Goal: Task Accomplishment & Management: Use online tool/utility

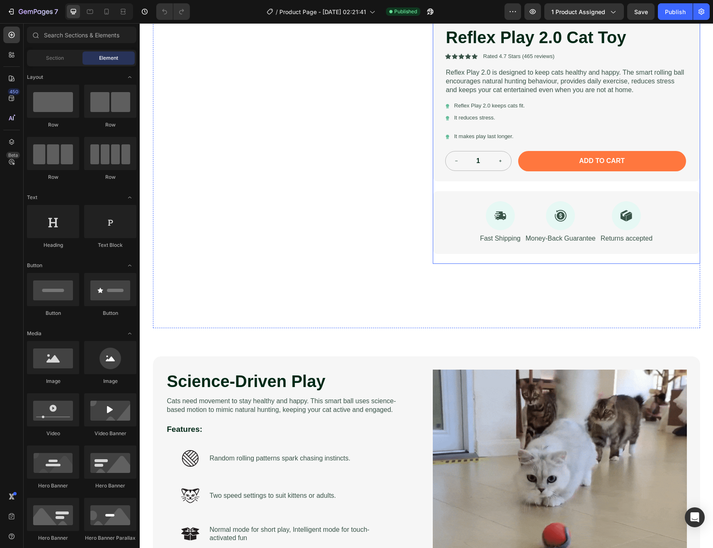
scroll to position [83, 0]
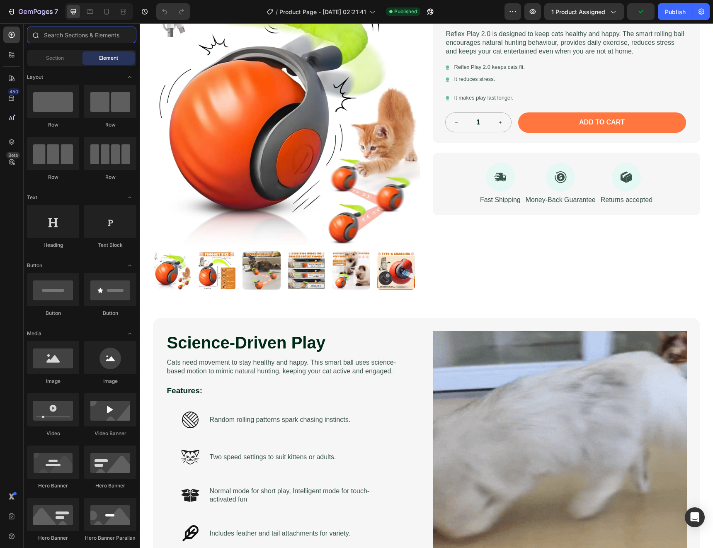
click at [55, 34] on input "text" at bounding box center [81, 35] width 109 height 17
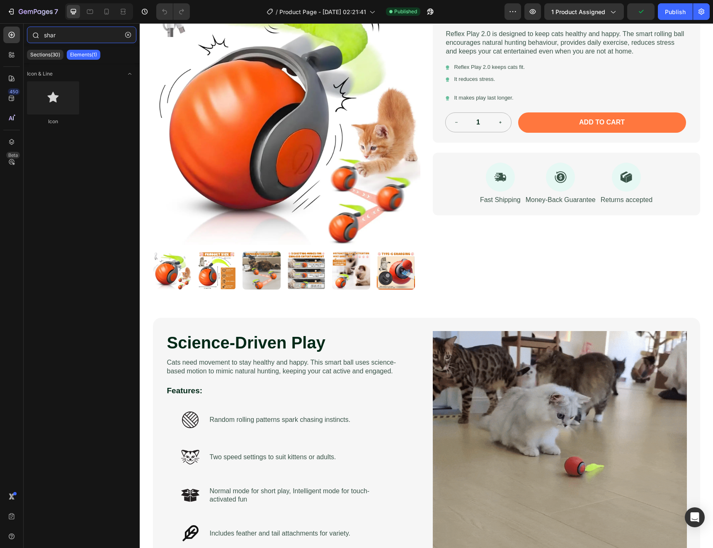
type input "share"
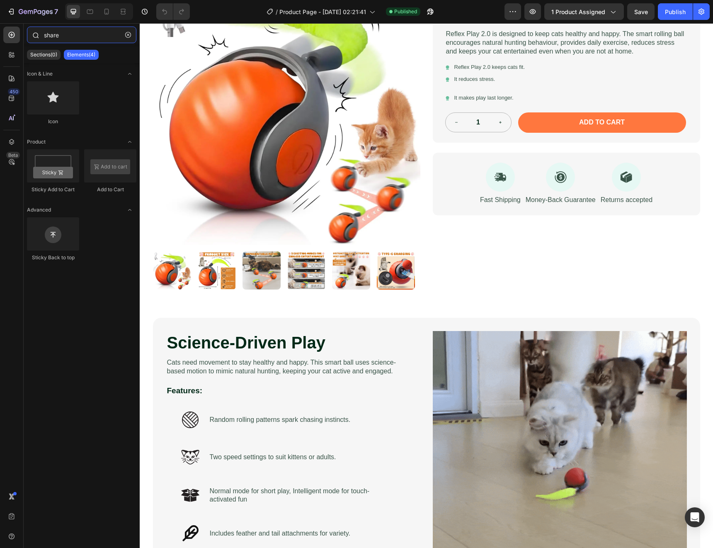
click at [56, 34] on input "share" at bounding box center [81, 35] width 109 height 17
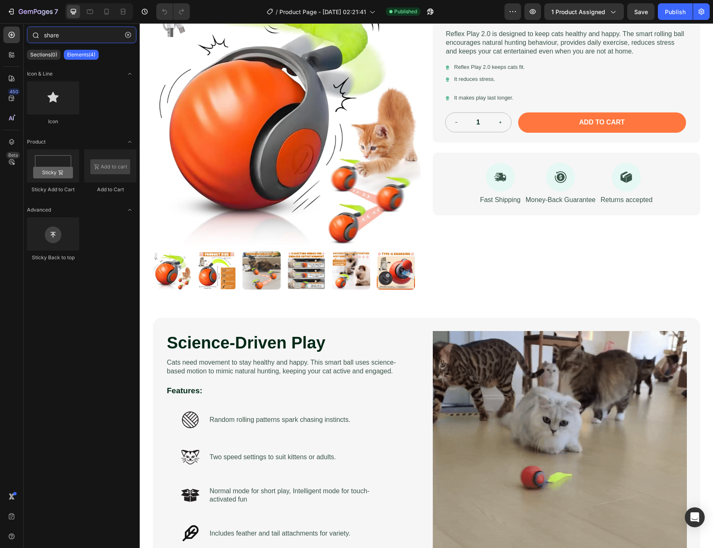
click at [56, 34] on input "share" at bounding box center [81, 35] width 109 height 17
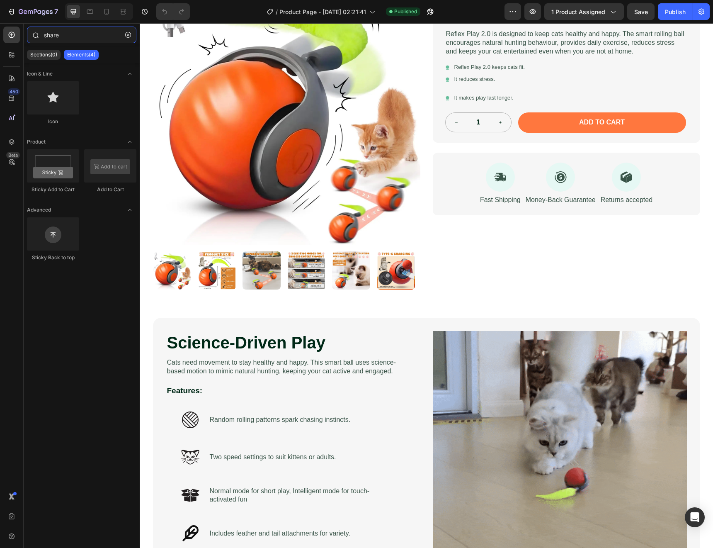
click at [56, 34] on input "share" at bounding box center [81, 35] width 109 height 17
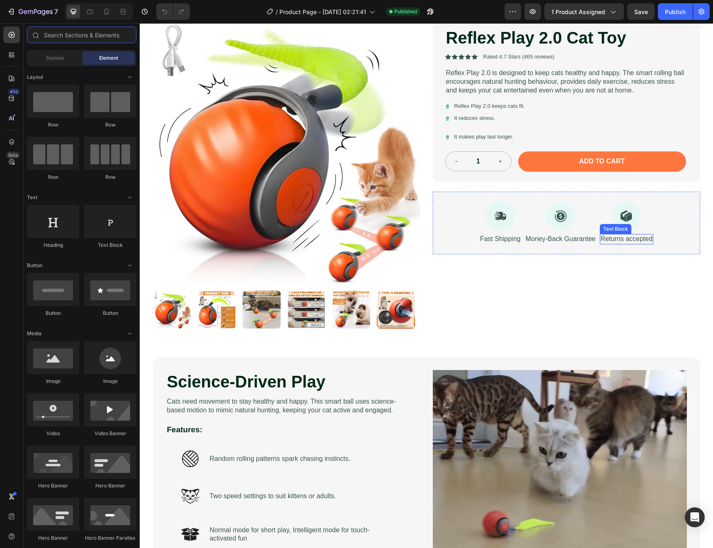
scroll to position [0, 0]
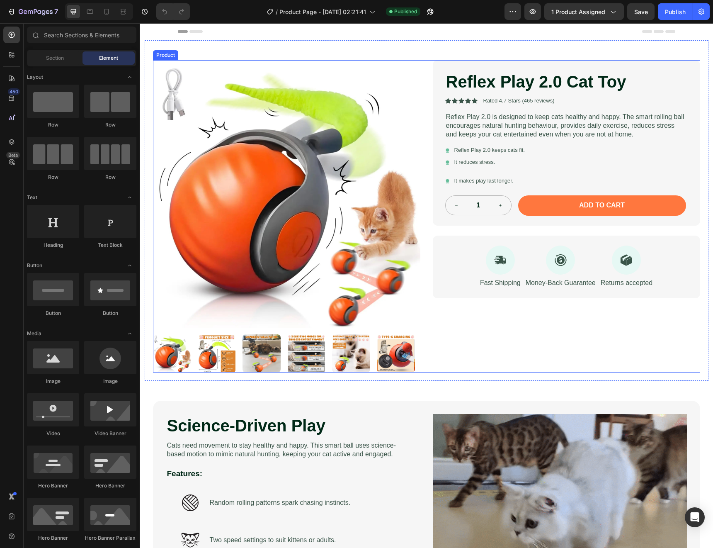
click at [428, 65] on div "Product Images Reflex Play 2.0 Cat Toy Product Title Icon Icon Icon Icon Icon I…" at bounding box center [426, 216] width 547 height 312
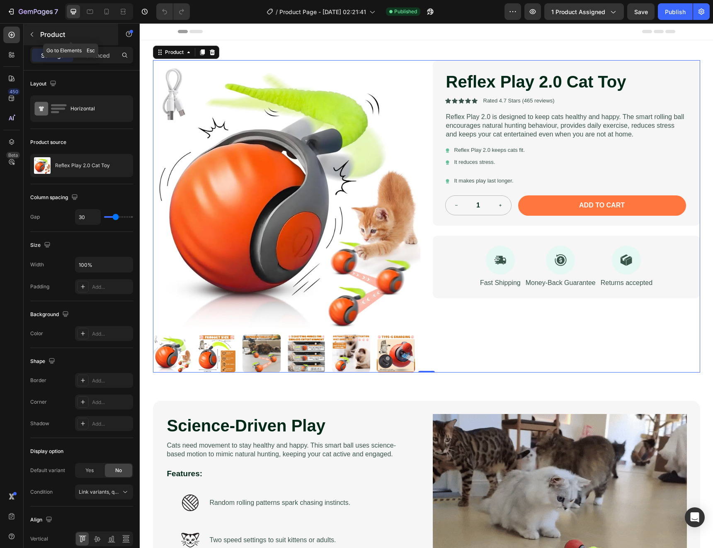
click at [49, 34] on p "Product" at bounding box center [75, 34] width 71 height 10
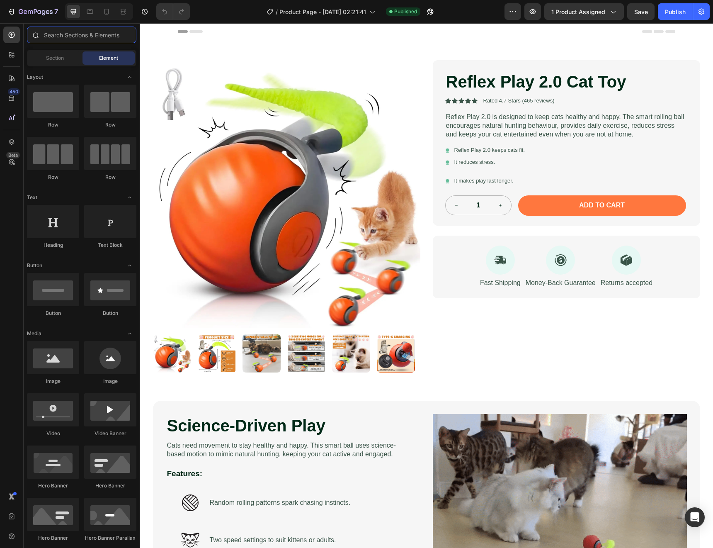
click at [56, 32] on input "text" at bounding box center [81, 35] width 109 height 17
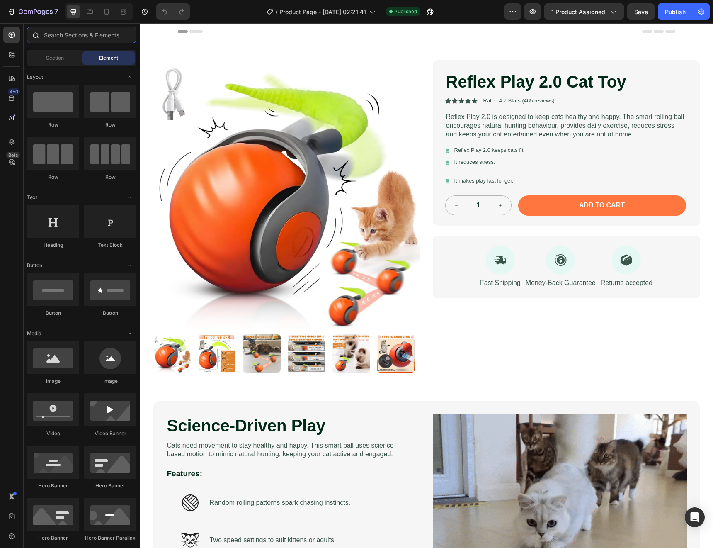
paste input "Social Sharing"
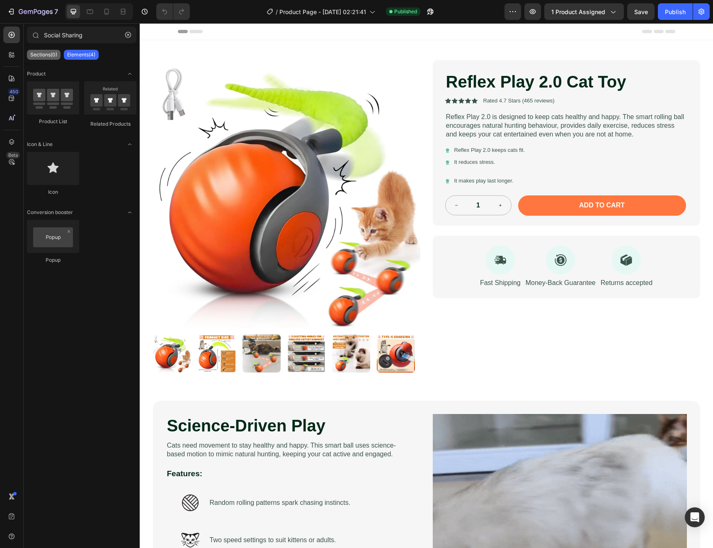
click at [36, 56] on p "Sections(0)" at bounding box center [43, 54] width 27 height 7
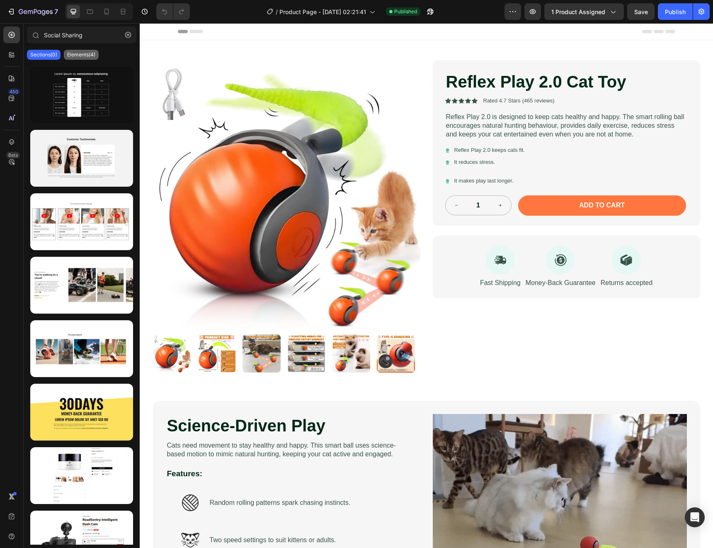
click at [85, 56] on p "Elements(4)" at bounding box center [81, 54] width 28 height 7
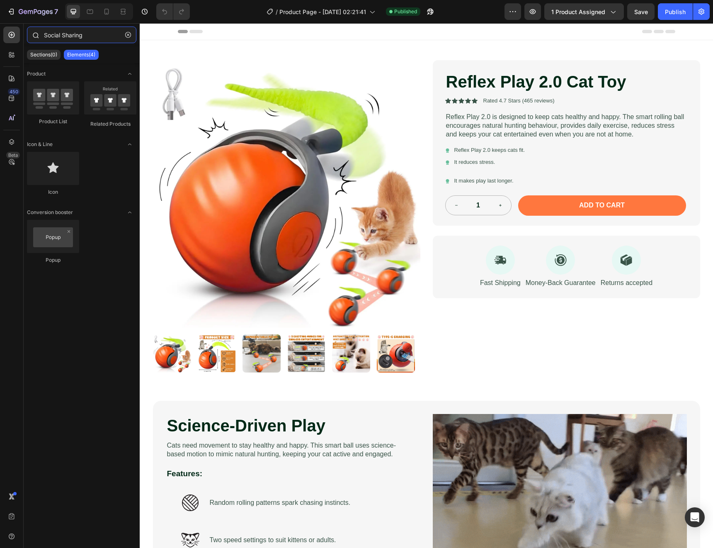
click at [71, 32] on input "Social Sharing" at bounding box center [81, 35] width 109 height 17
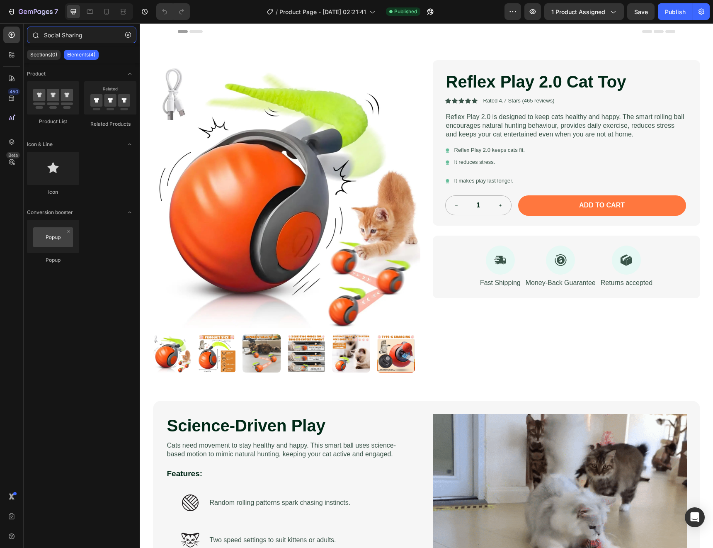
click at [71, 32] on input "Social Sharing" at bounding box center [81, 35] width 109 height 17
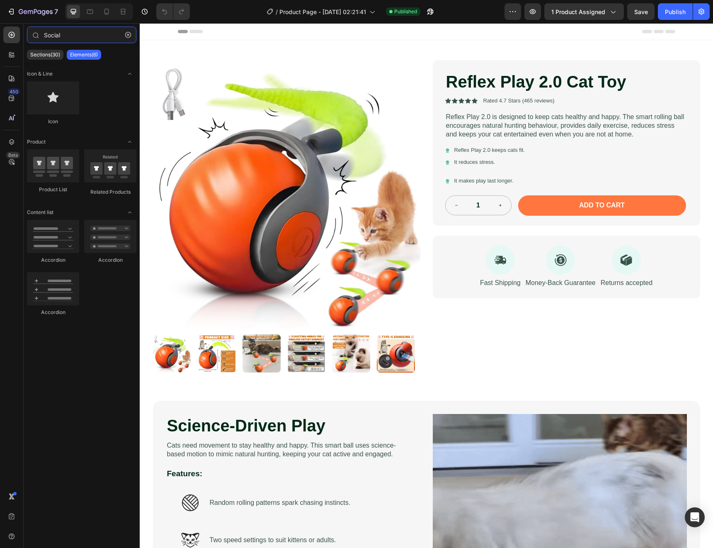
type input "Social"
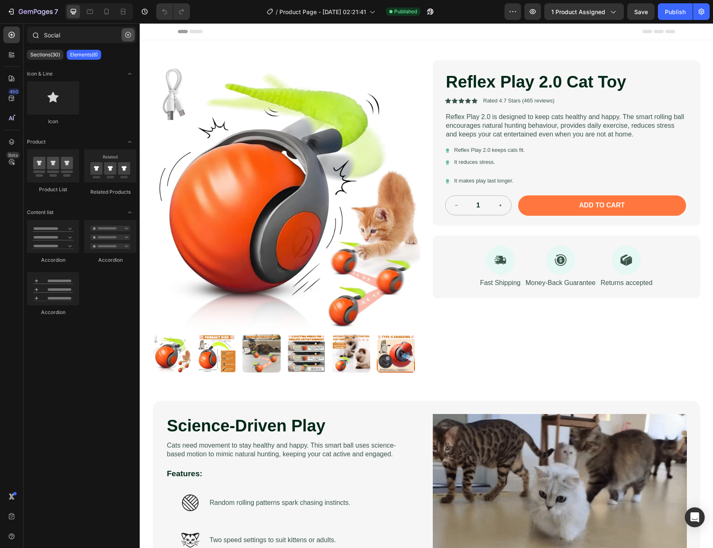
click at [128, 36] on icon "button" at bounding box center [128, 35] width 6 height 6
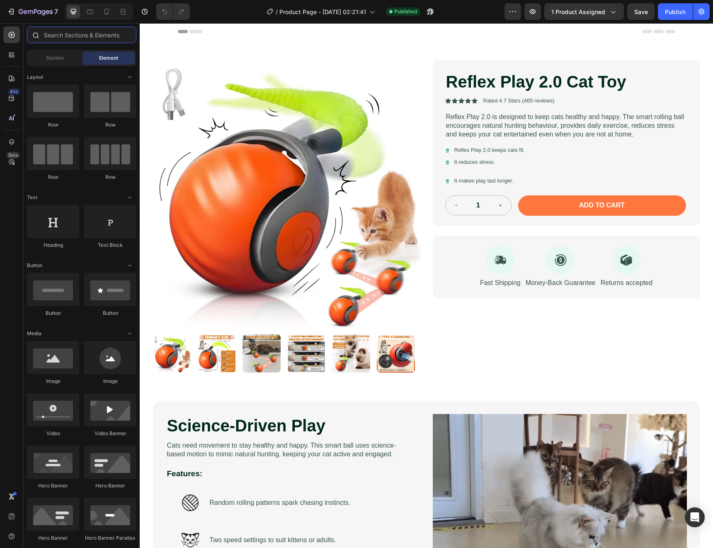
click at [71, 36] on input "text" at bounding box center [81, 35] width 109 height 17
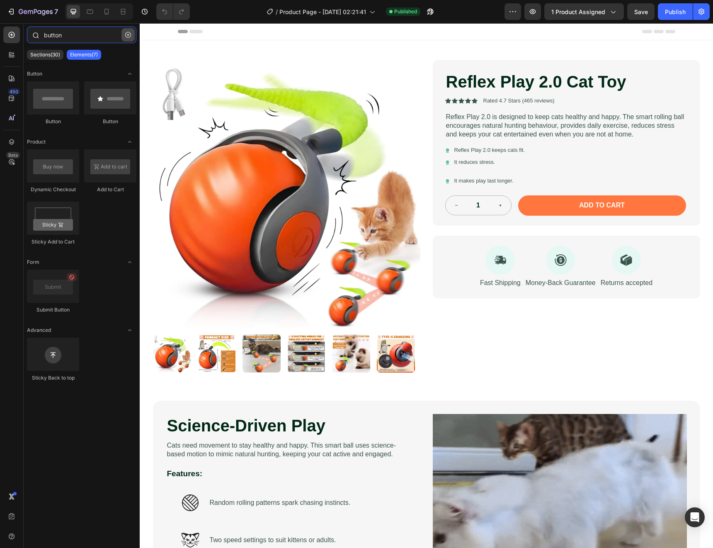
type input "button"
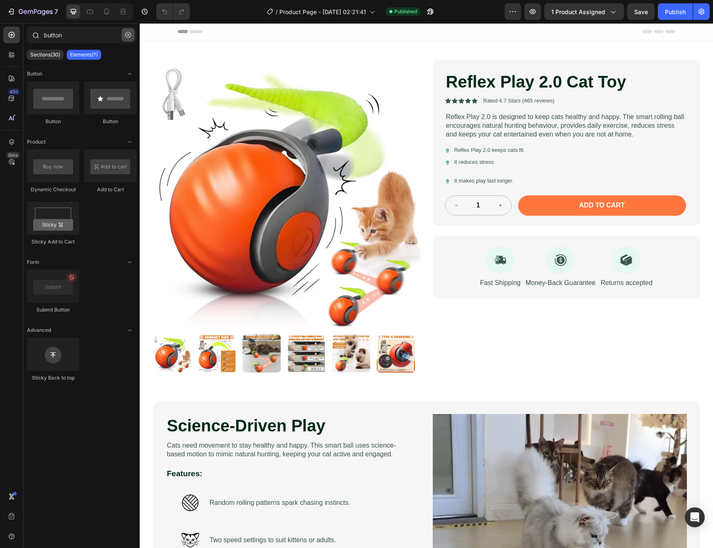
click at [130, 35] on icon "button" at bounding box center [128, 35] width 6 height 6
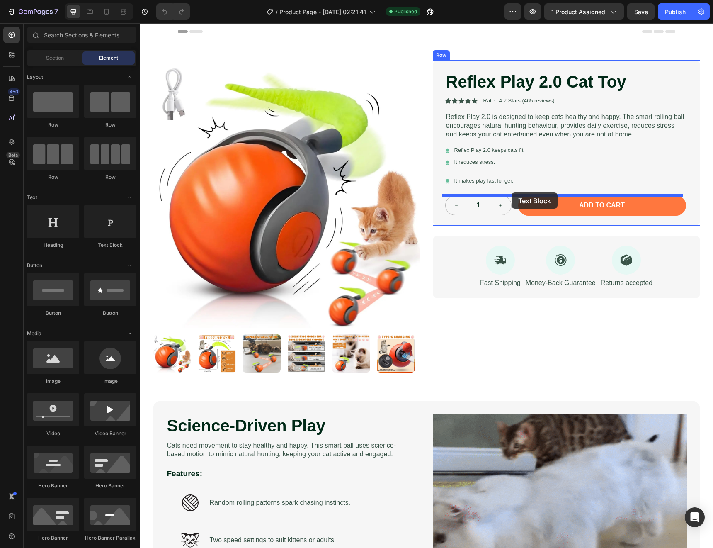
drag, startPoint x: 241, startPoint y: 258, endPoint x: 512, endPoint y: 192, distance: 278.2
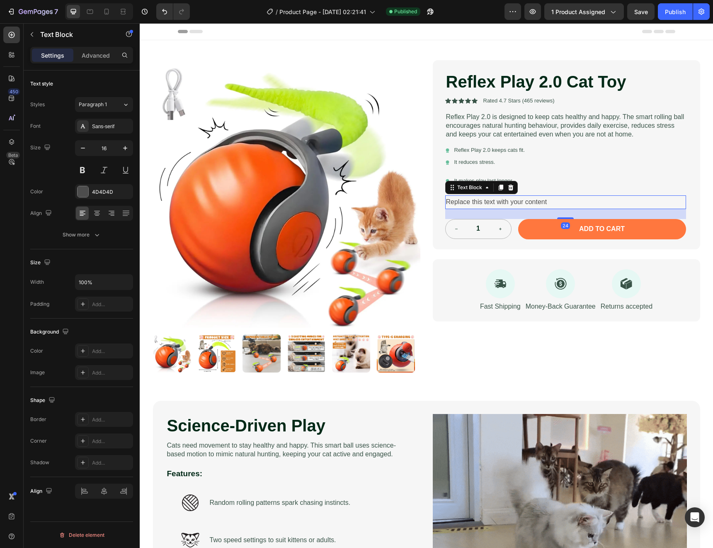
click at [481, 200] on div "Replace this text with your content" at bounding box center [565, 202] width 241 height 14
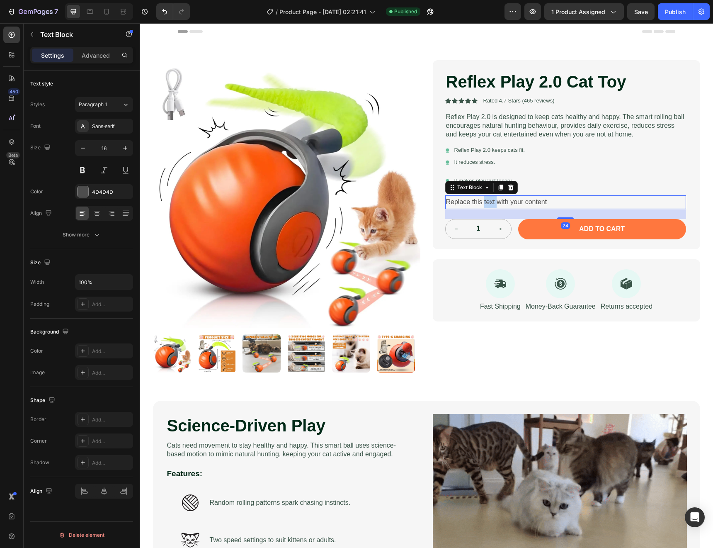
click at [481, 200] on p "Replace this text with your content" at bounding box center [565, 202] width 239 height 12
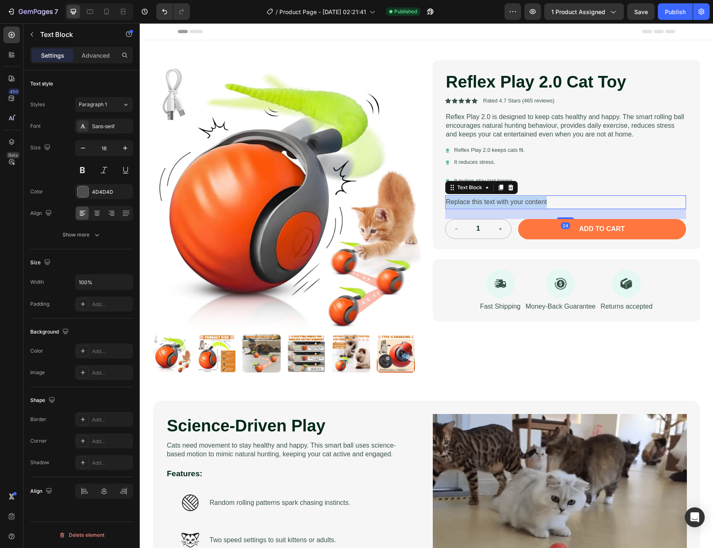
click at [481, 200] on p "Replace this text with your content" at bounding box center [565, 202] width 239 height 12
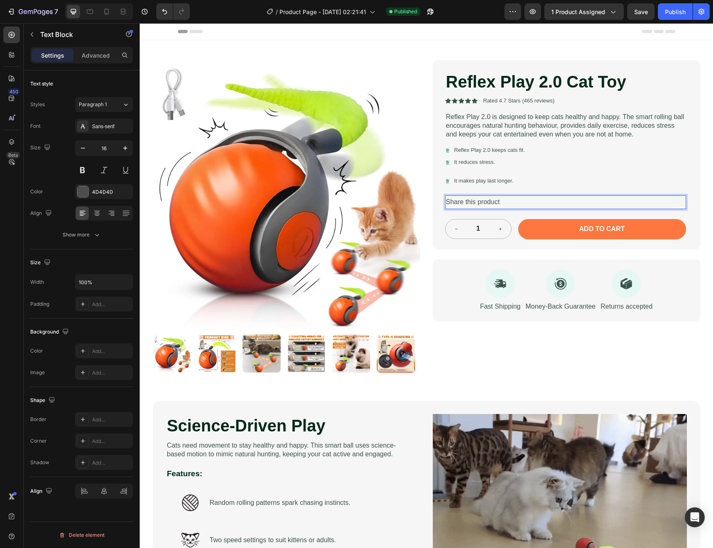
click at [483, 202] on p "Share this product" at bounding box center [565, 202] width 239 height 12
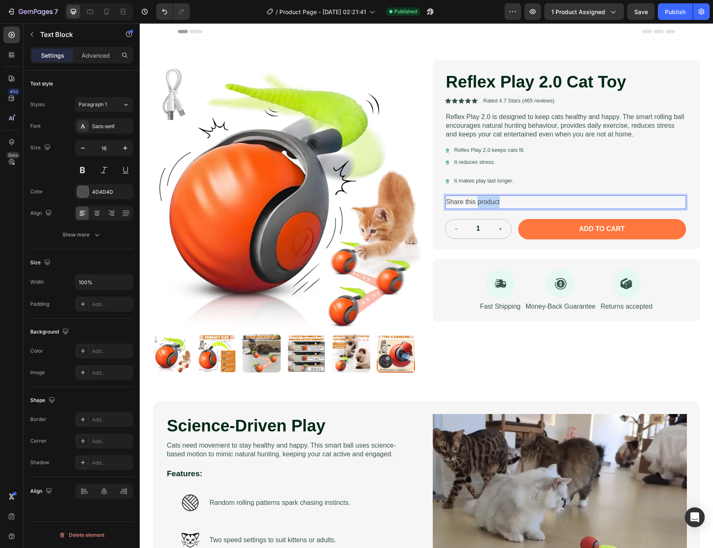
click at [483, 202] on p "Share this product" at bounding box center [565, 202] width 239 height 12
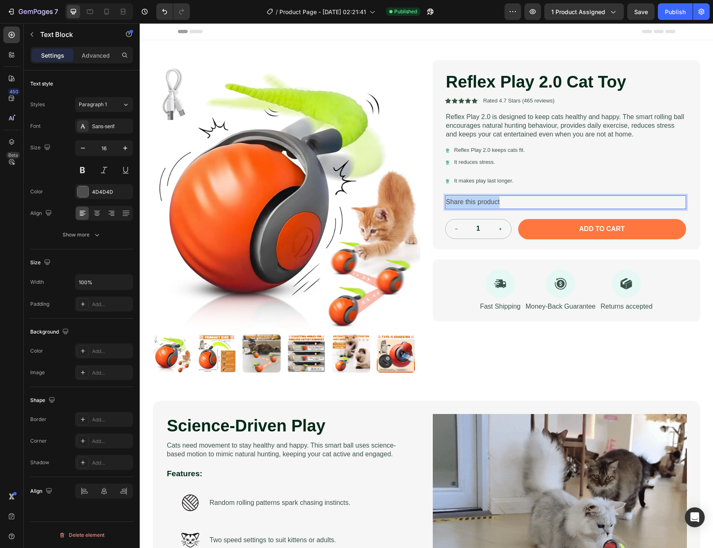
click at [483, 202] on p "Share this product" at bounding box center [565, 202] width 239 height 12
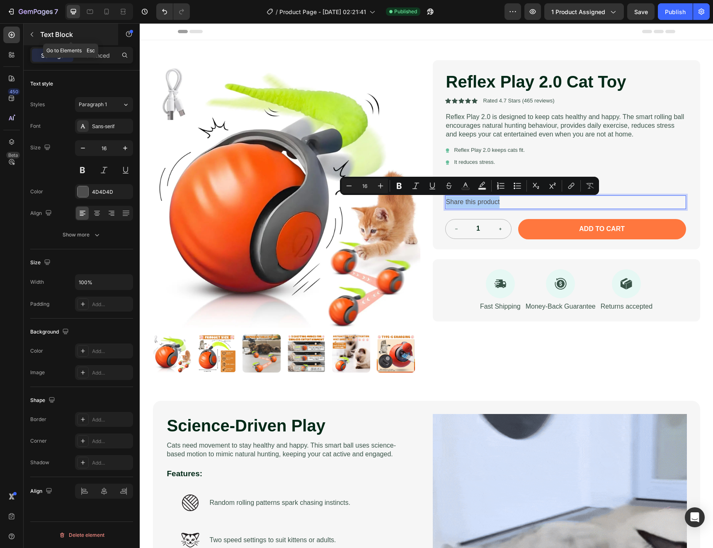
click at [25, 28] on div at bounding box center [31, 34] width 13 height 13
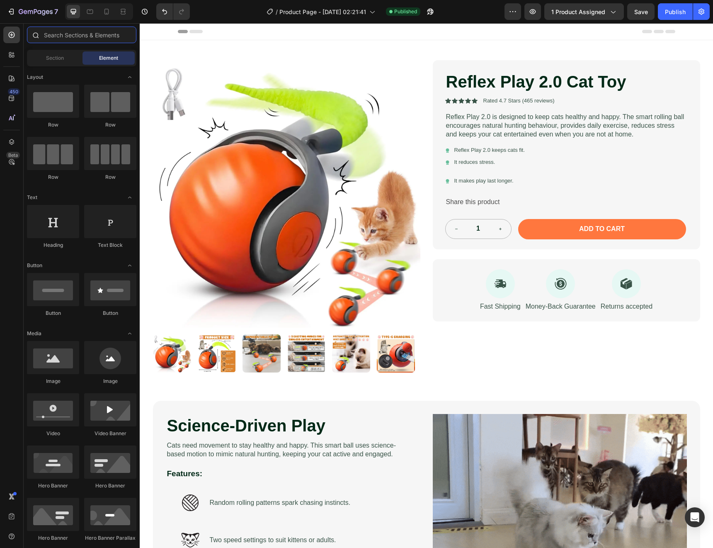
click at [49, 36] on input "text" at bounding box center [81, 35] width 109 height 17
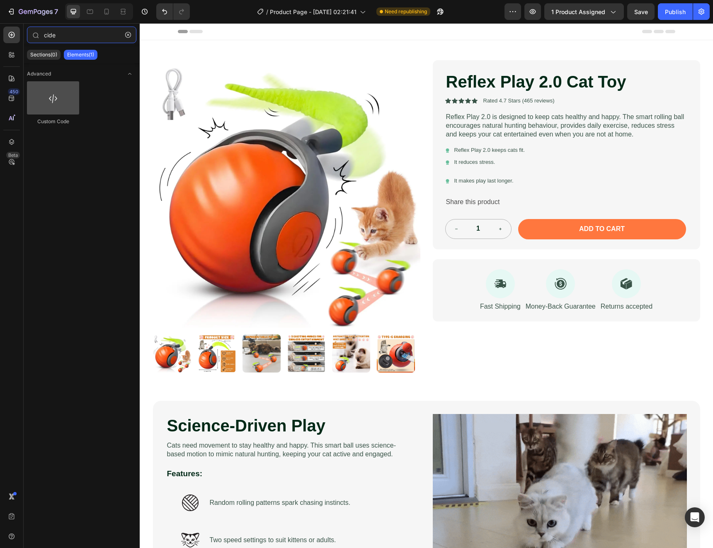
type input "cide"
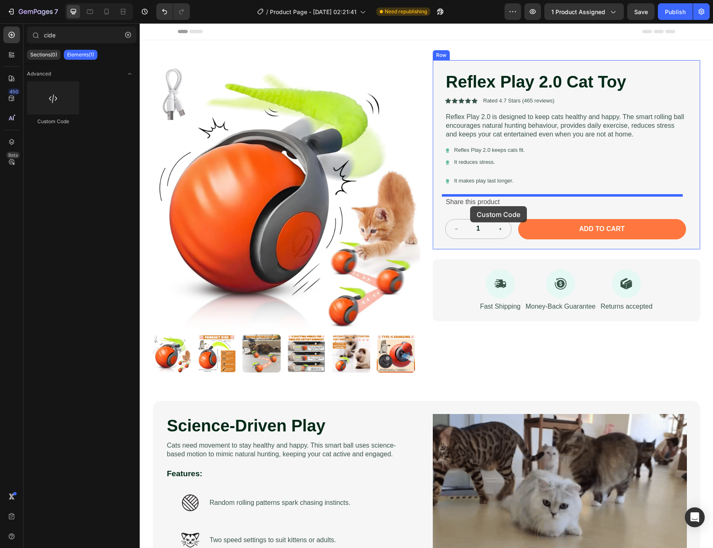
drag, startPoint x: 191, startPoint y: 130, endPoint x: 470, endPoint y: 206, distance: 289.8
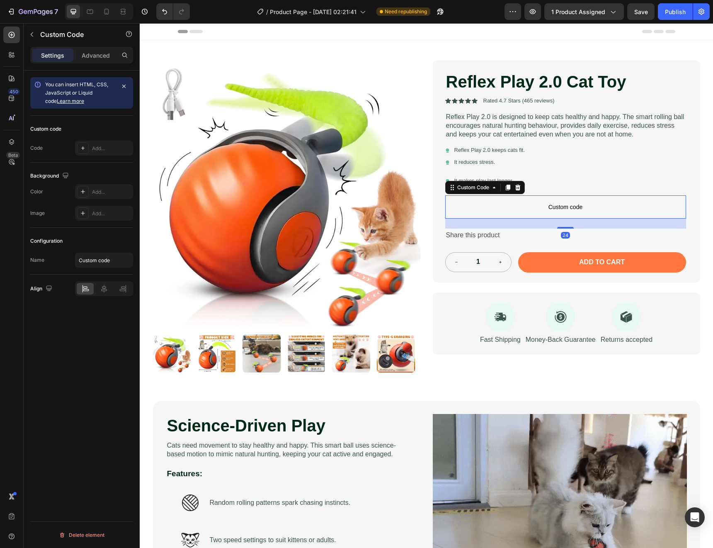
click at [469, 204] on span "Custom code" at bounding box center [565, 207] width 241 height 10
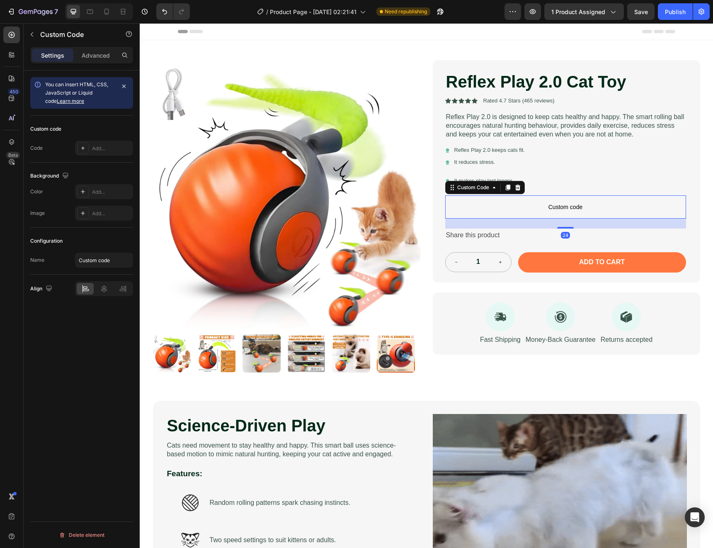
click at [469, 204] on span "Custom code" at bounding box center [565, 207] width 241 height 10
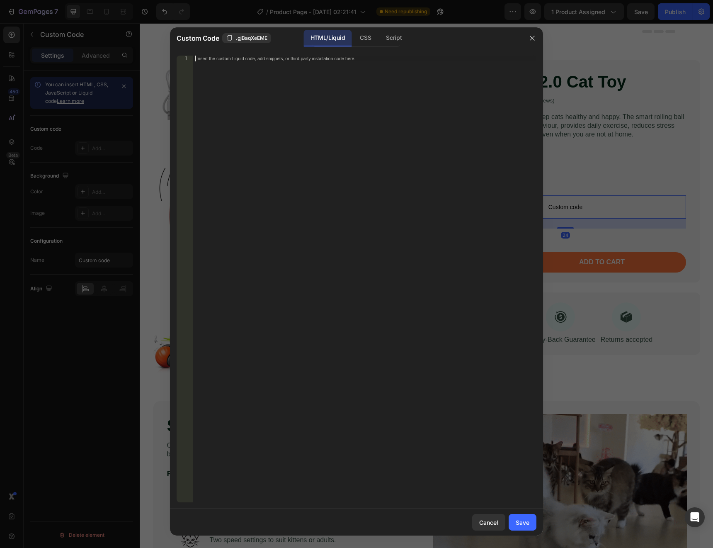
click at [355, 141] on div "Insert the custom Liquid code, add snippets, or third-party installation code h…" at bounding box center [364, 285] width 343 height 458
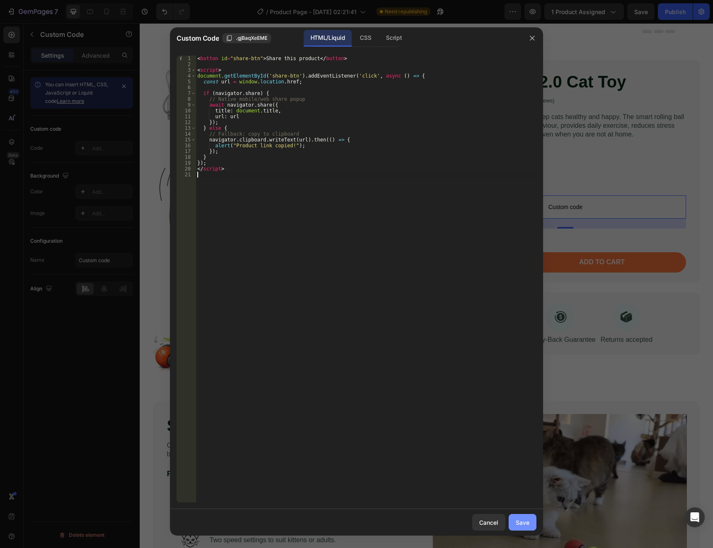
click at [531, 520] on button "Save" at bounding box center [523, 522] width 28 height 17
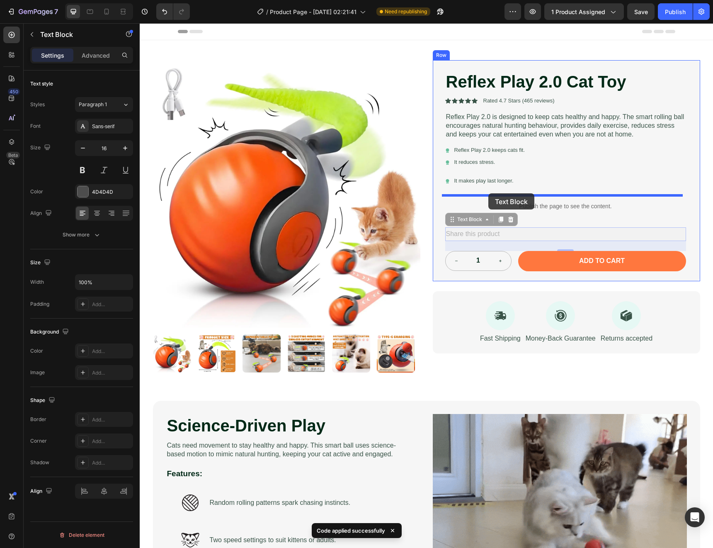
drag, startPoint x: 497, startPoint y: 237, endPoint x: 489, endPoint y: 193, distance: 44.4
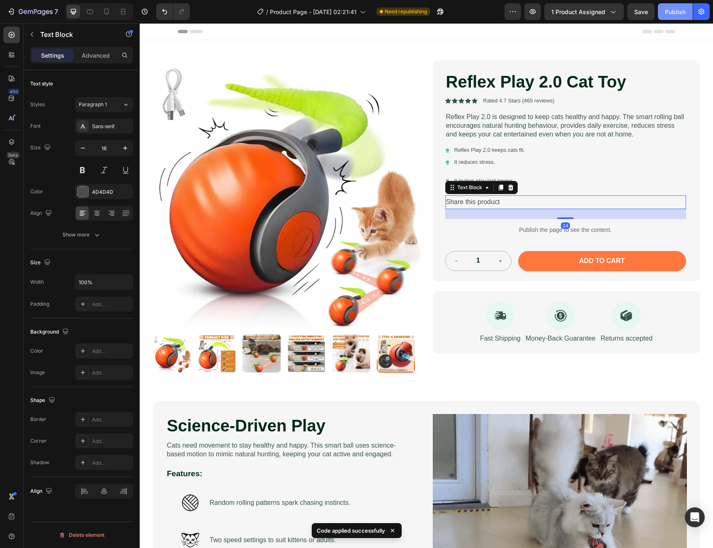
click at [672, 9] on div "Publish" at bounding box center [675, 11] width 21 height 9
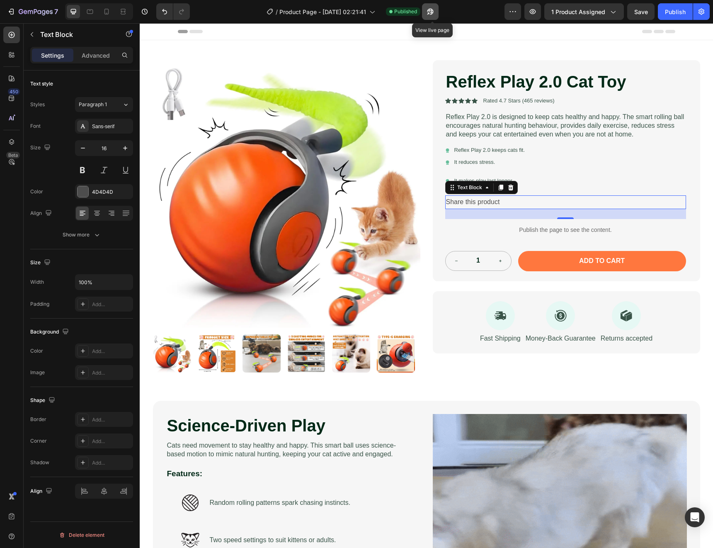
click at [435, 13] on icon "button" at bounding box center [430, 11] width 8 height 8
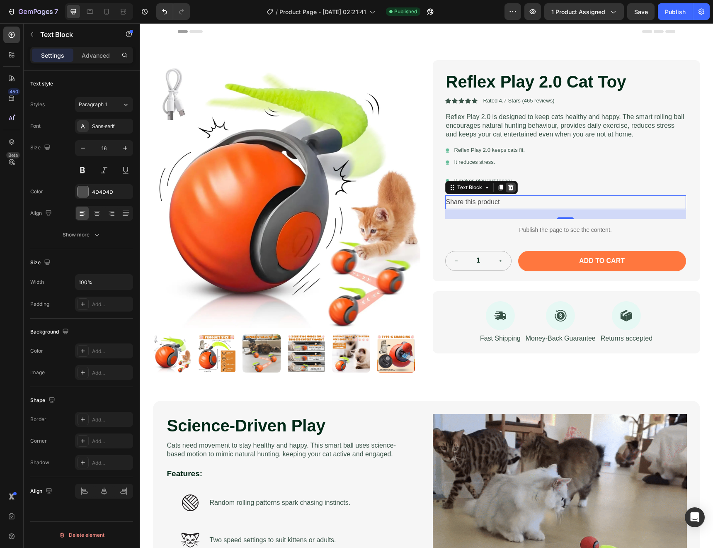
click at [508, 188] on icon at bounding box center [510, 188] width 5 height 6
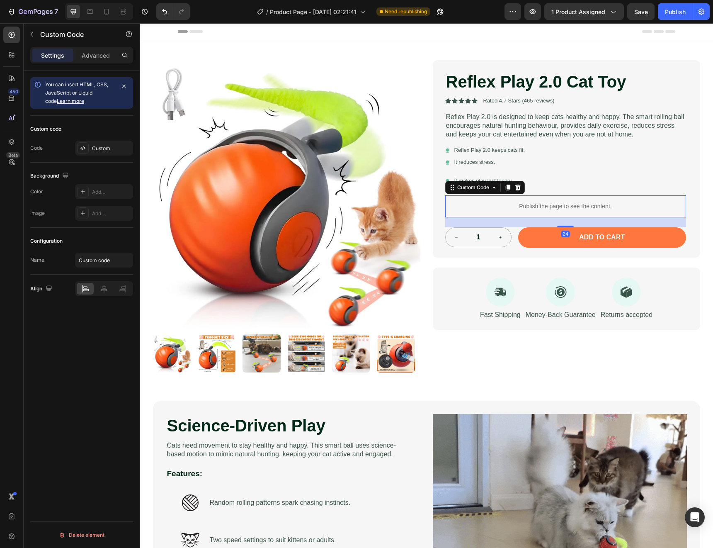
click at [506, 201] on div "Publish the page to see the content." at bounding box center [565, 206] width 241 height 22
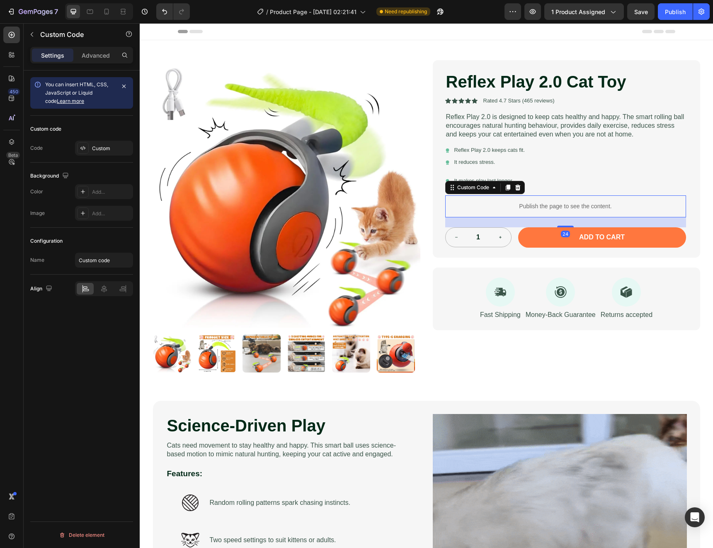
click at [506, 201] on div "Publish the page to see the content." at bounding box center [565, 206] width 241 height 22
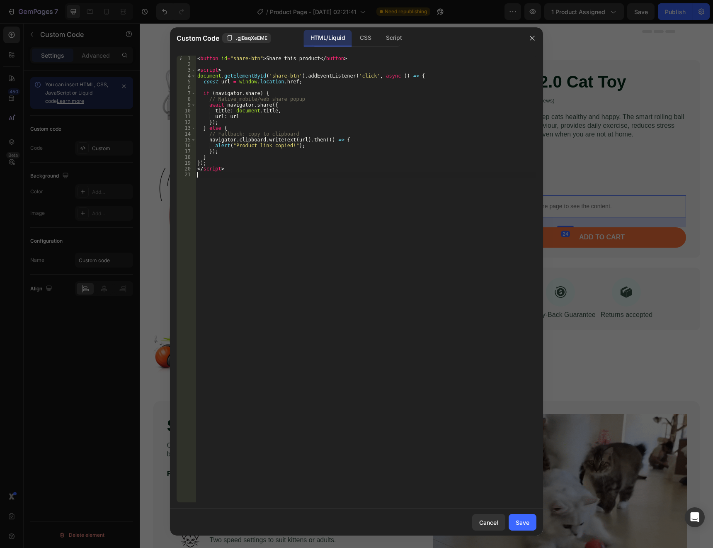
type textarea "</script>"
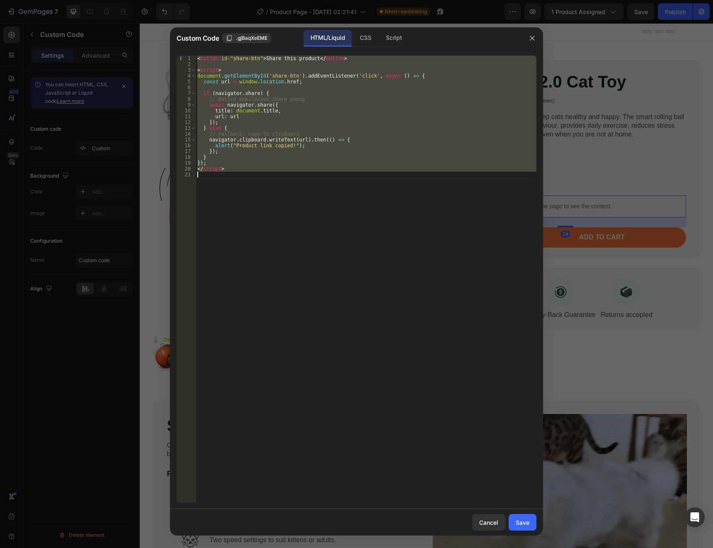
paste textarea
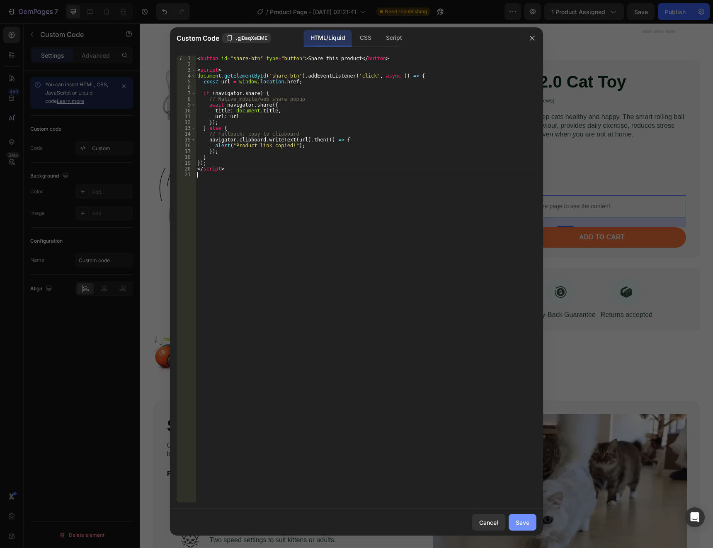
click at [517, 524] on div "Save" at bounding box center [523, 522] width 14 height 9
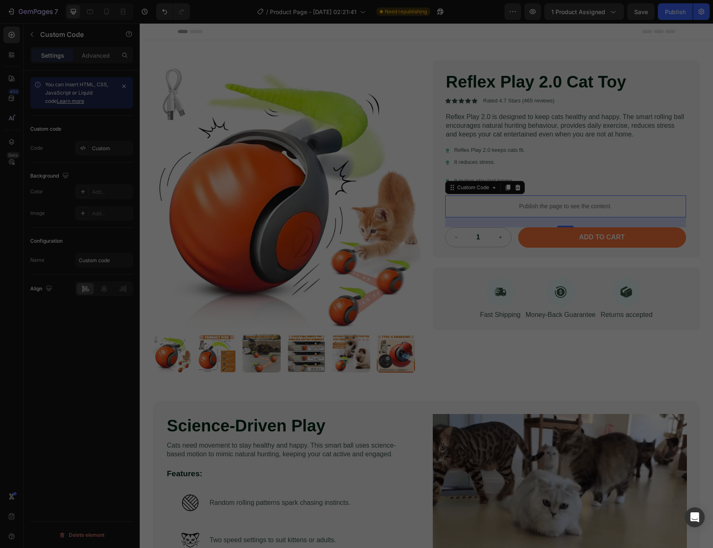
type textarea "</script>"
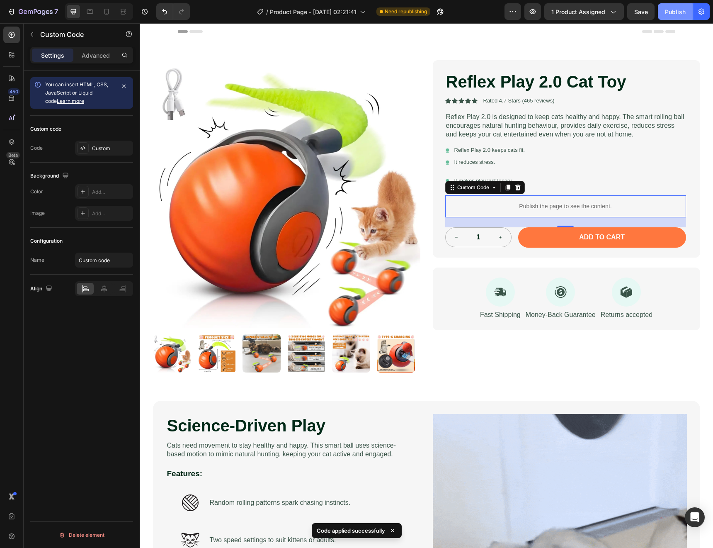
click at [677, 13] on div "Publish" at bounding box center [675, 11] width 21 height 9
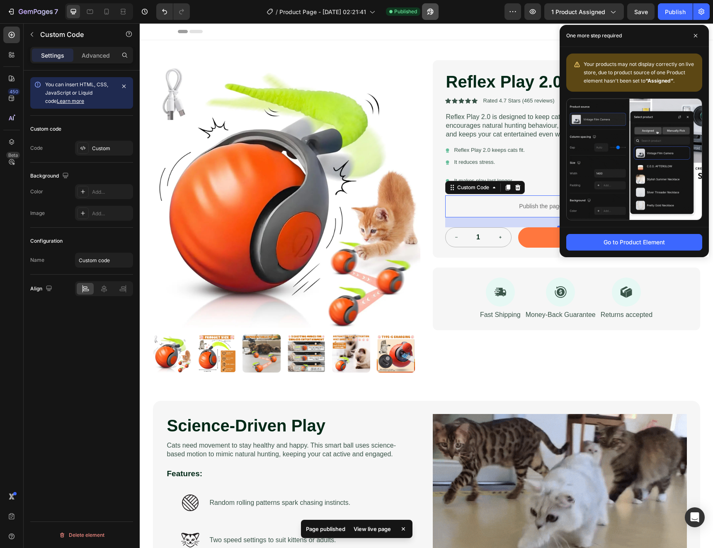
click at [441, 13] on div "/ Product Page - [DATE] 02:21:41 Published" at bounding box center [351, 11] width 308 height 17
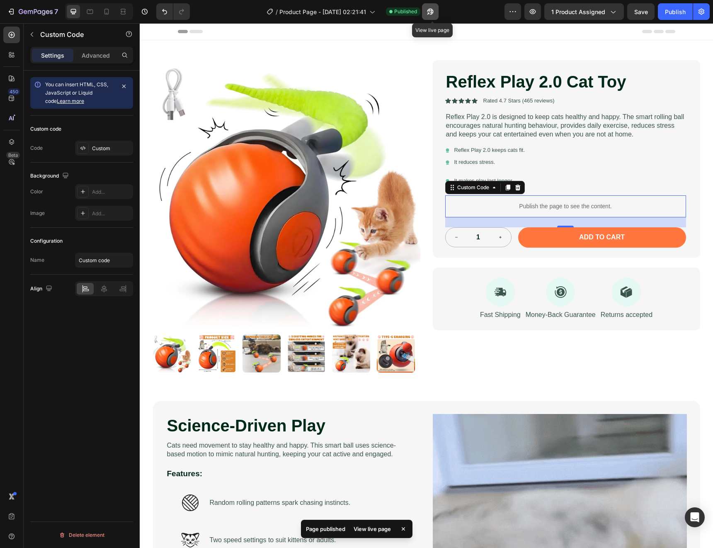
click at [439, 12] on button "button" at bounding box center [430, 11] width 17 height 17
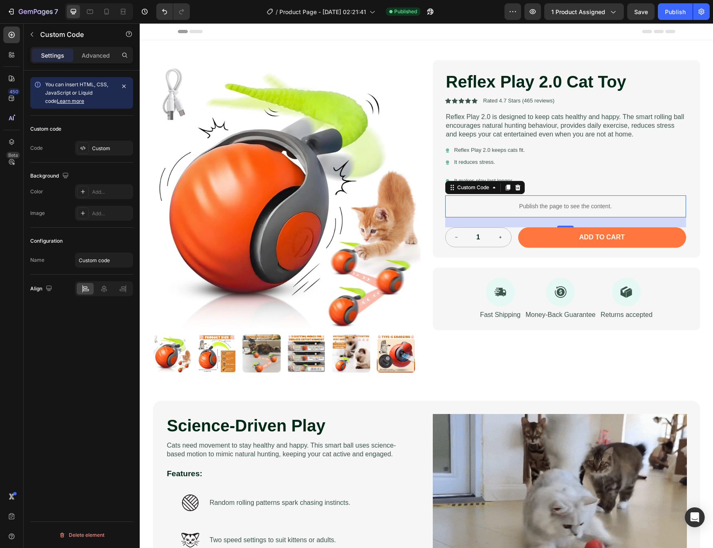
click at [569, 210] on p "Publish the page to see the content." at bounding box center [565, 206] width 241 height 9
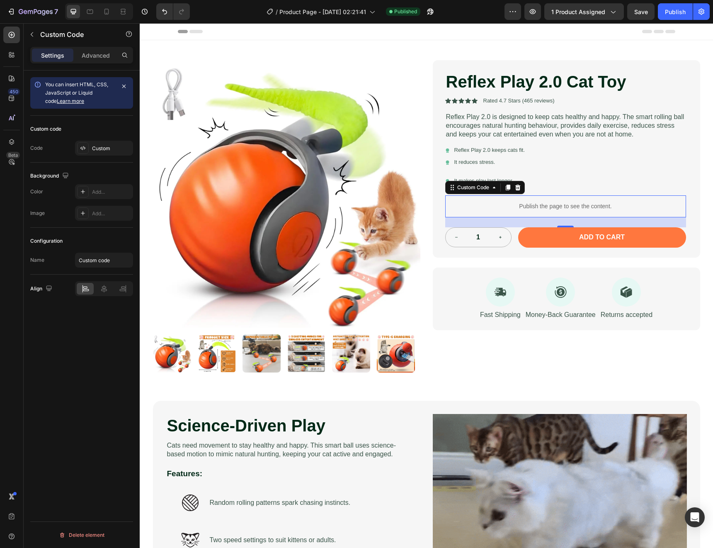
click at [569, 210] on p "Publish the page to see the content." at bounding box center [565, 206] width 241 height 9
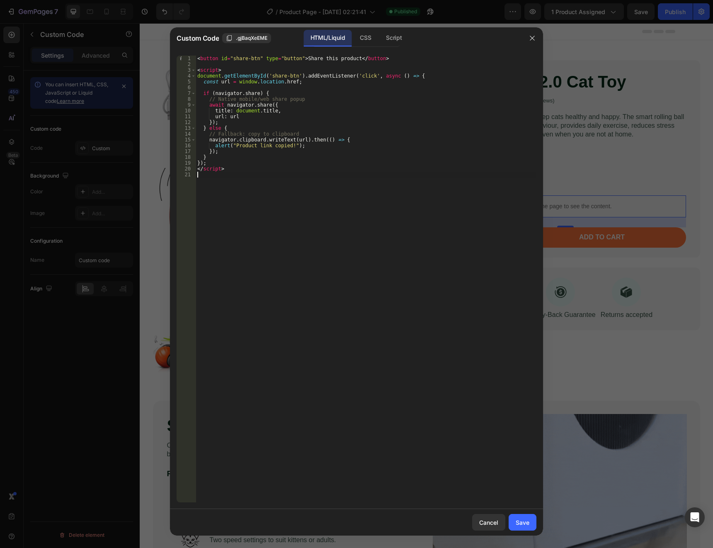
type textarea "</script>"
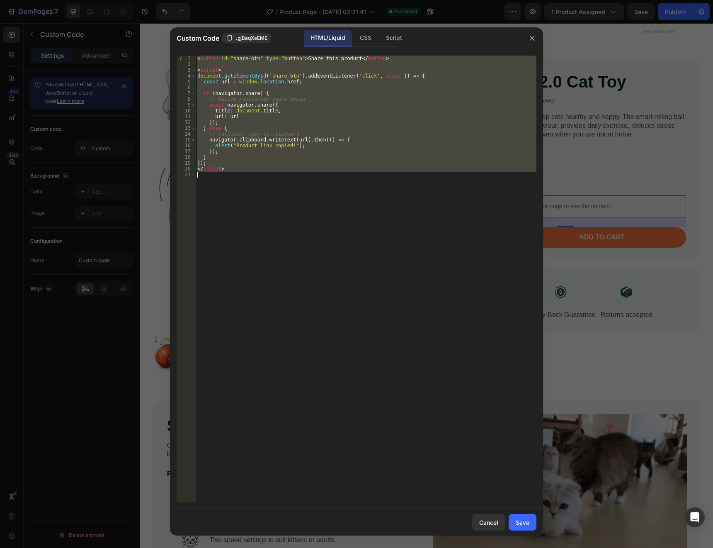
paste textarea
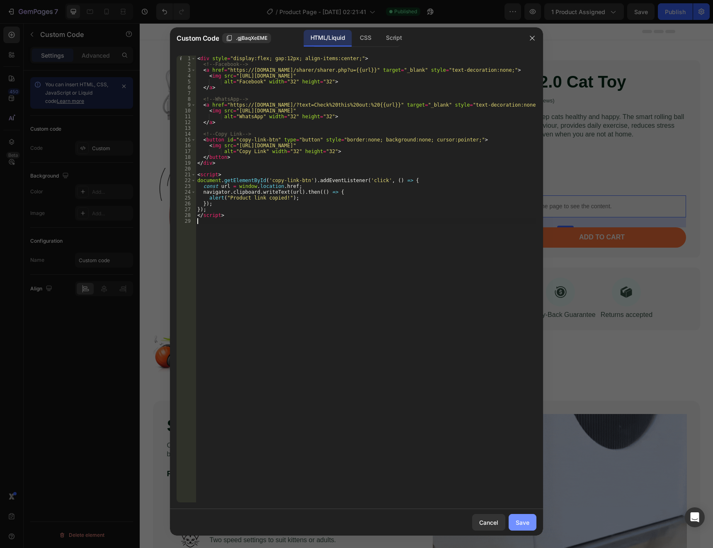
click at [523, 520] on div "Save" at bounding box center [523, 522] width 14 height 9
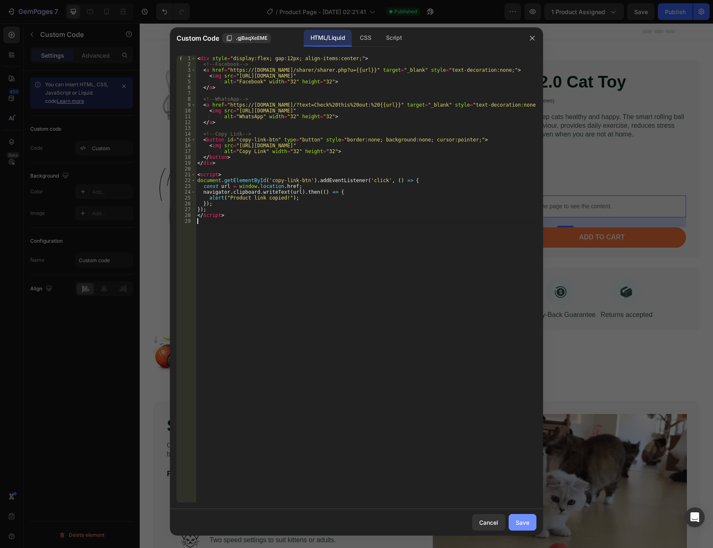
type textarea "</script>"
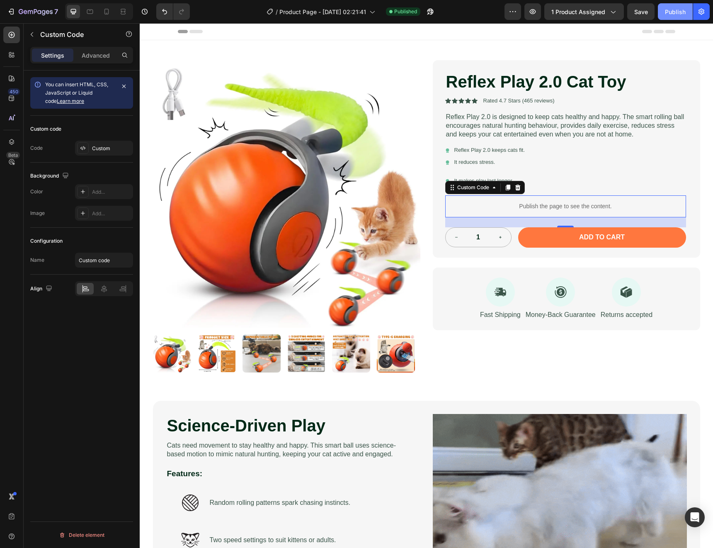
click at [664, 19] on button "Publish" at bounding box center [675, 11] width 35 height 17
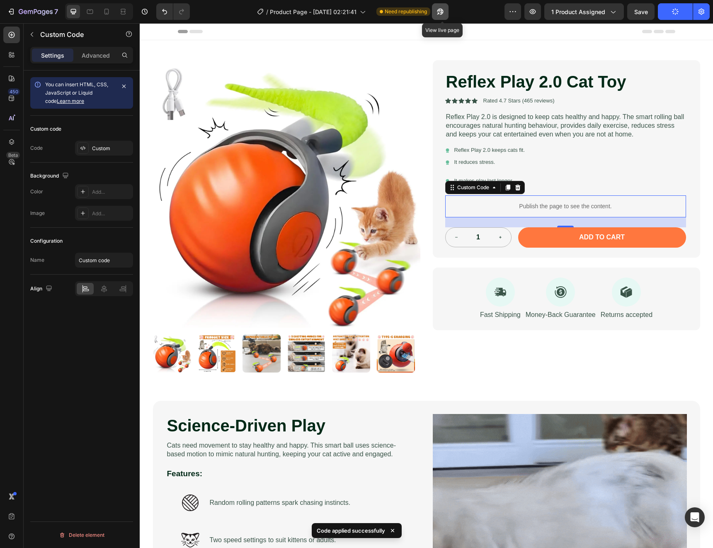
click at [443, 13] on icon "button" at bounding box center [440, 11] width 8 height 8
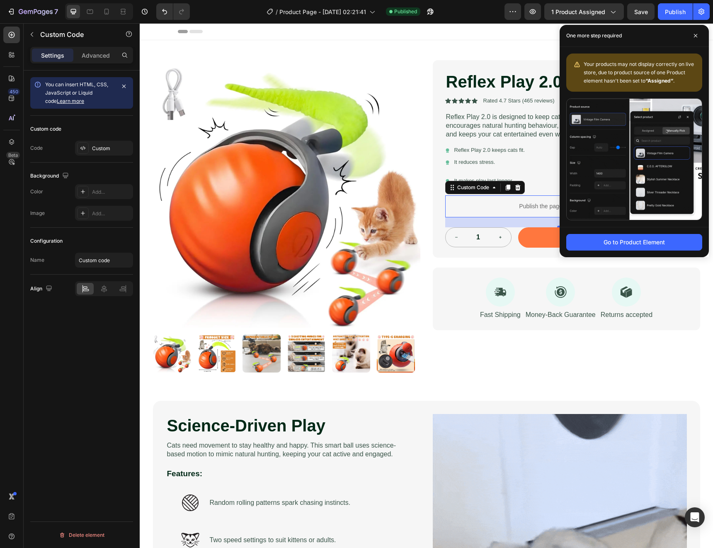
click at [493, 208] on p "Publish the page to see the content." at bounding box center [565, 206] width 241 height 9
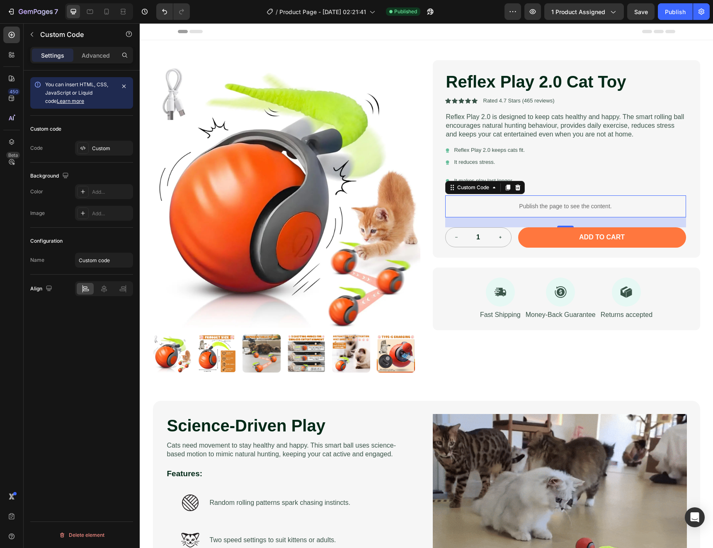
click at [493, 208] on p "Publish the page to see the content." at bounding box center [565, 206] width 241 height 9
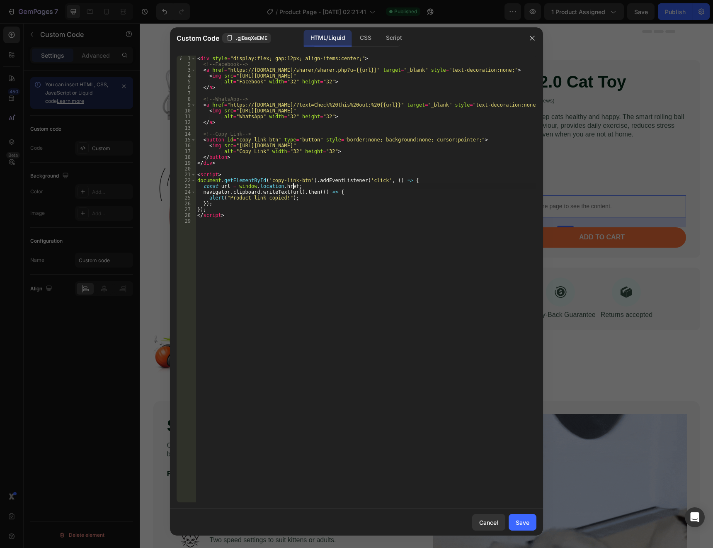
type textarea "</script>"
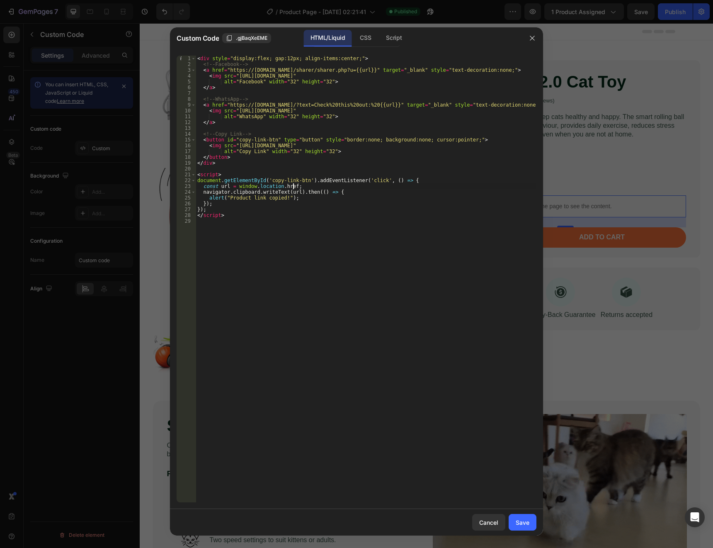
paste textarea
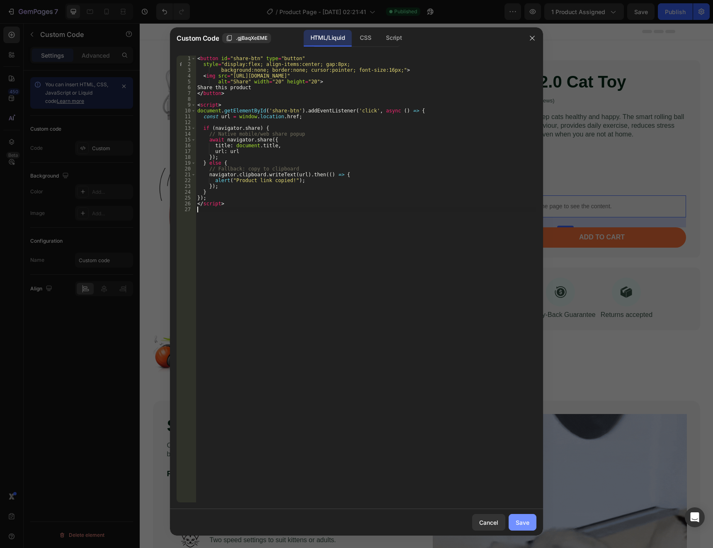
click at [523, 520] on div "Save" at bounding box center [523, 522] width 14 height 9
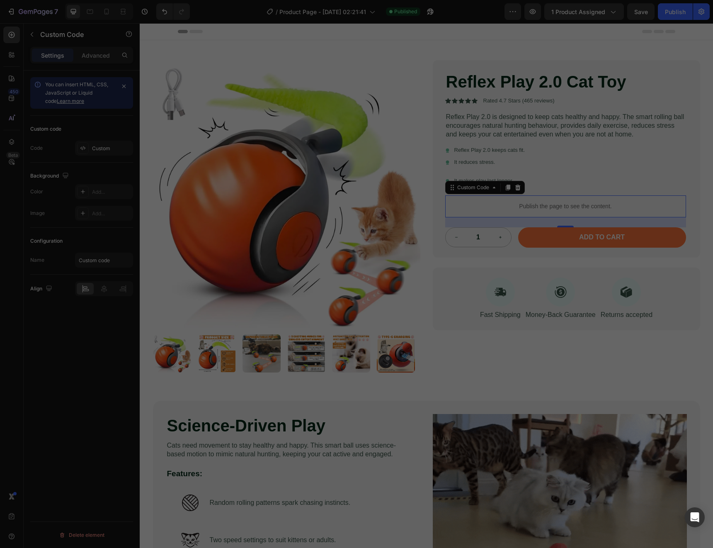
type textarea "</script>"
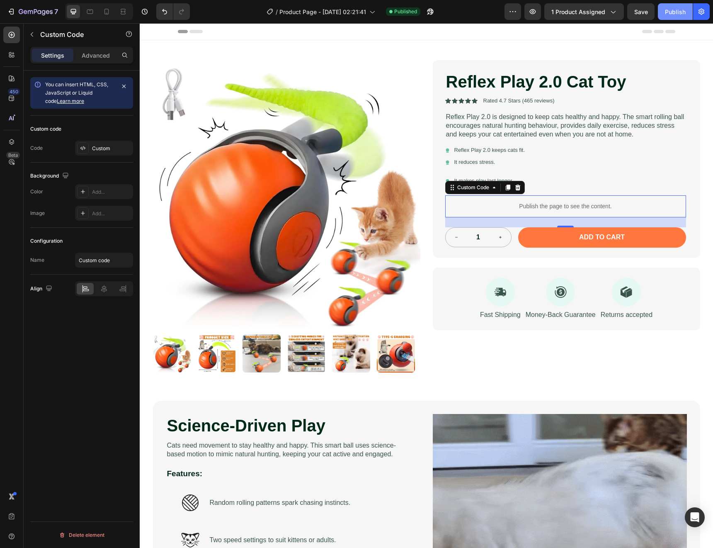
click at [659, 17] on button "Publish" at bounding box center [675, 11] width 35 height 17
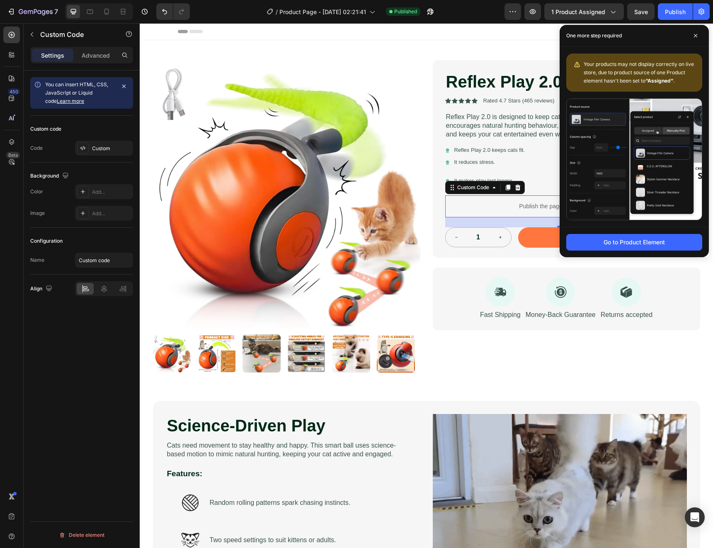
click at [486, 208] on p "Publish the page to see the content." at bounding box center [565, 206] width 241 height 9
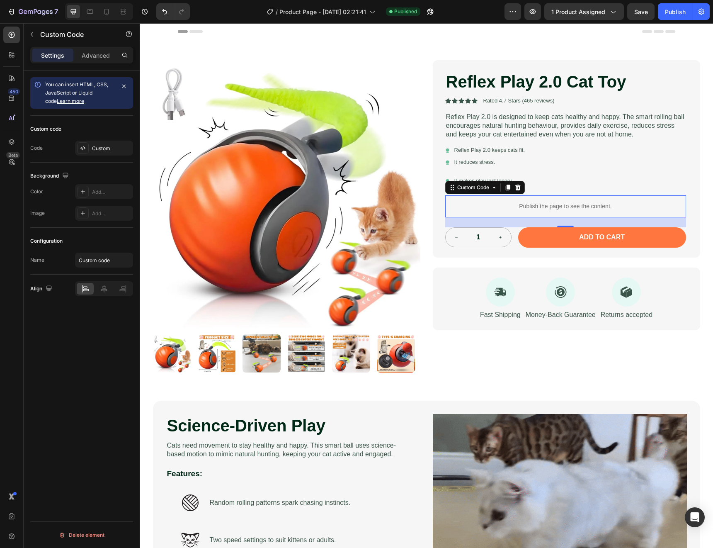
click at [486, 208] on p "Publish the page to see the content." at bounding box center [565, 206] width 241 height 9
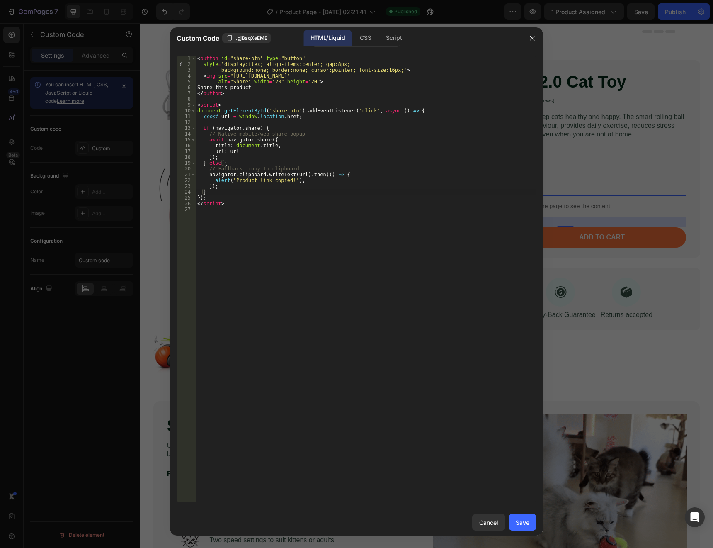
type textarea "</script>"
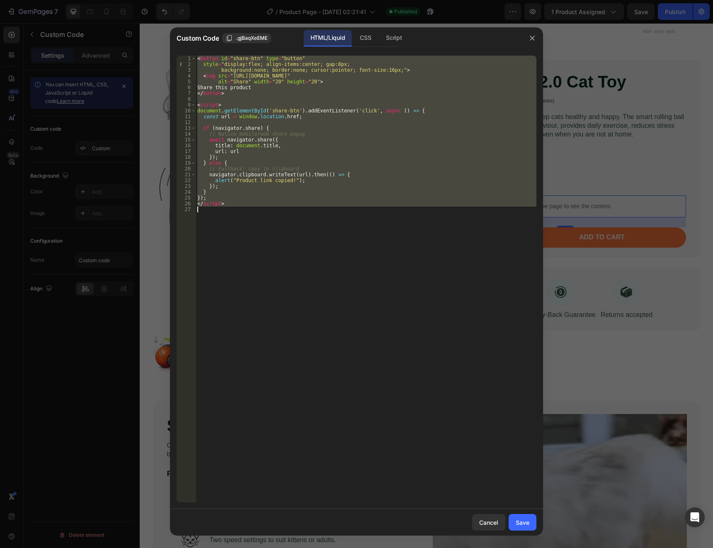
paste textarea
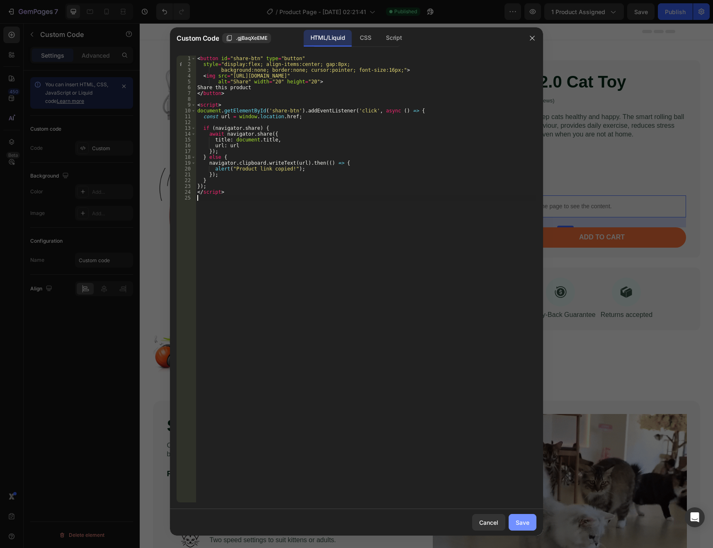
click at [527, 524] on div "Save" at bounding box center [523, 522] width 14 height 9
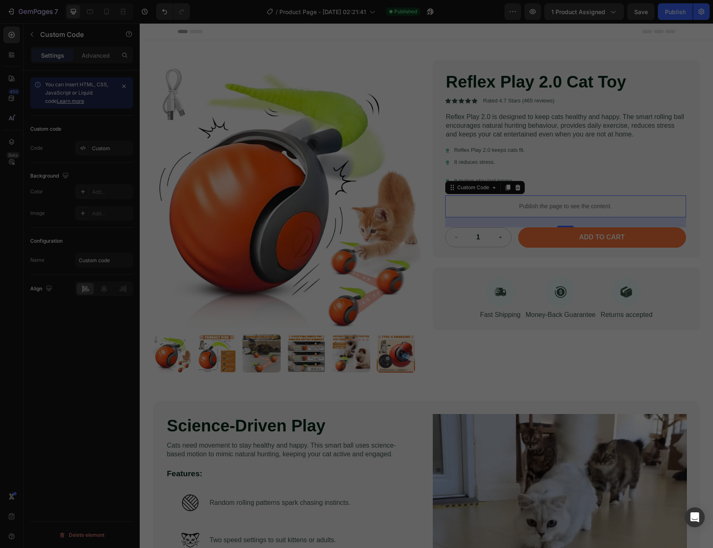
type textarea "</script>"
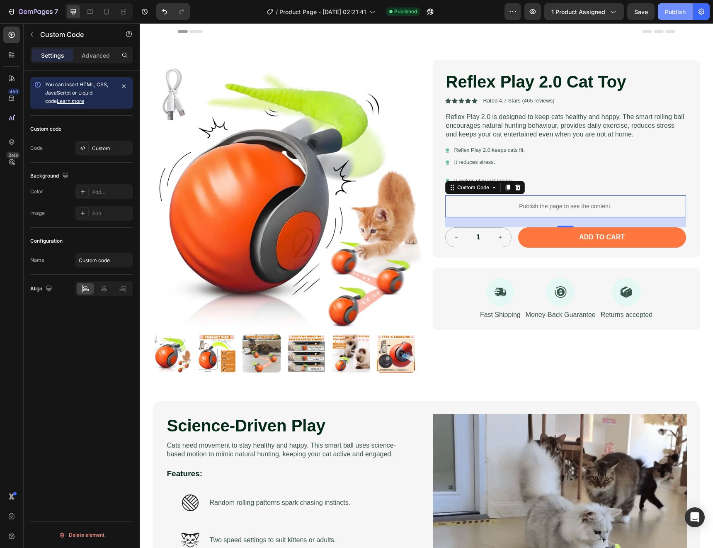
click at [666, 16] on button "Publish" at bounding box center [675, 11] width 35 height 17
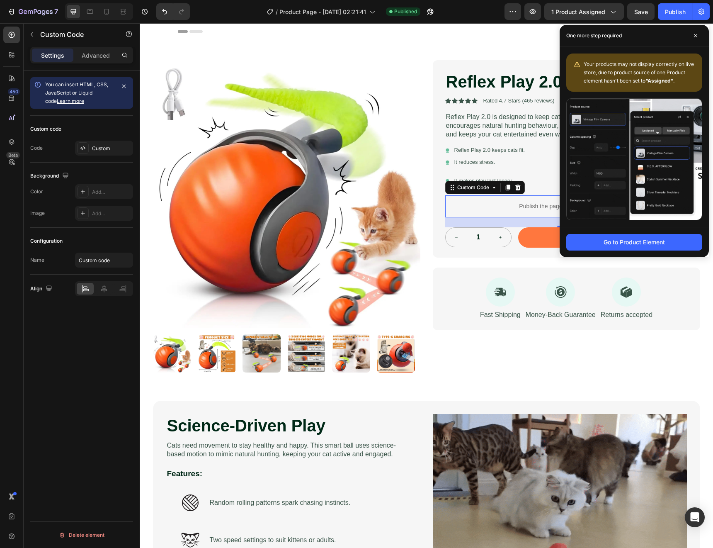
click at [513, 206] on p "Publish the page to see the content." at bounding box center [565, 206] width 241 height 9
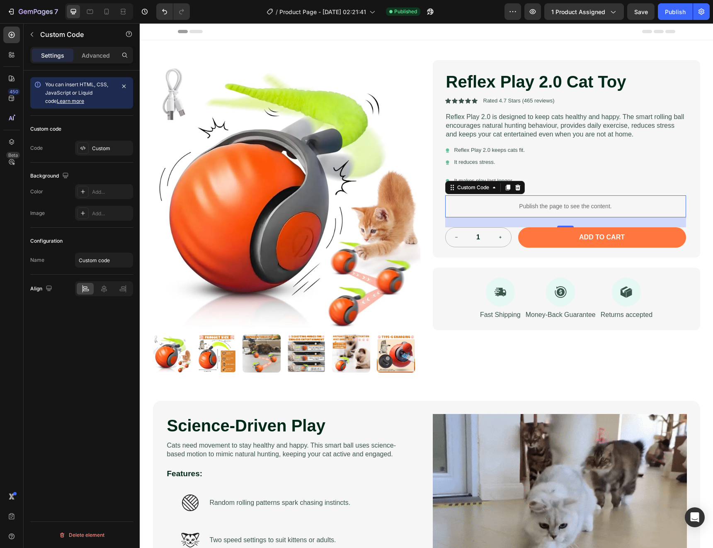
click at [513, 206] on p "Publish the page to see the content." at bounding box center [565, 206] width 241 height 9
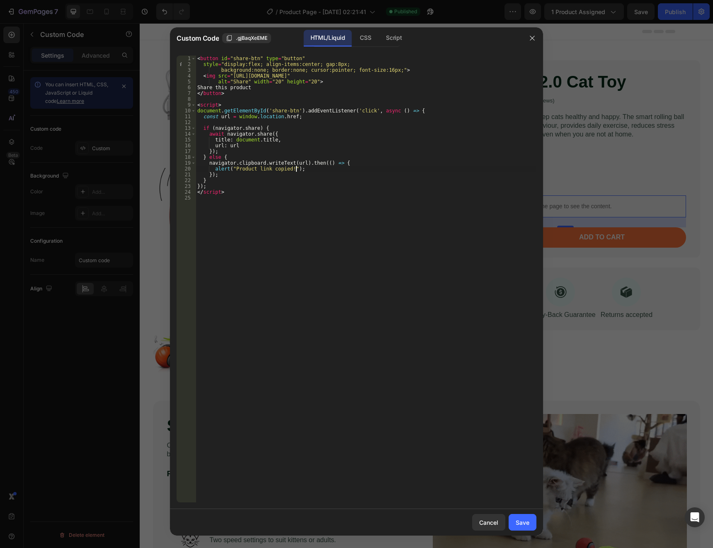
type textarea "</script>"
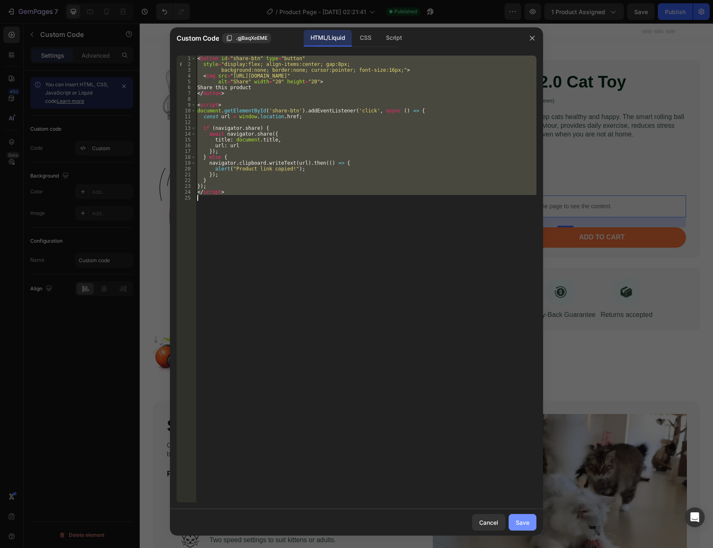
paste textarea
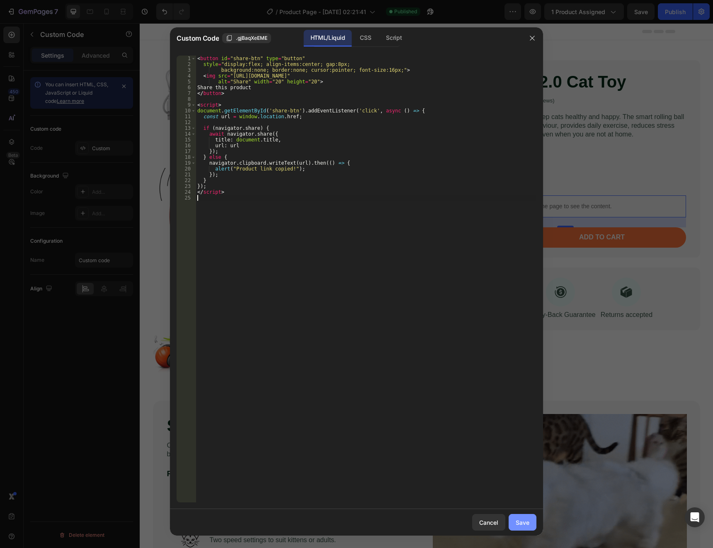
click at [528, 521] on div "Save" at bounding box center [523, 522] width 14 height 9
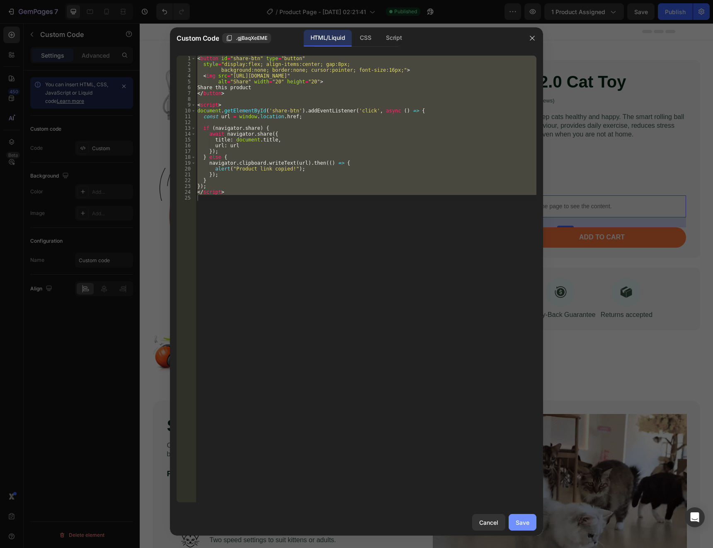
type textarea "</script>"
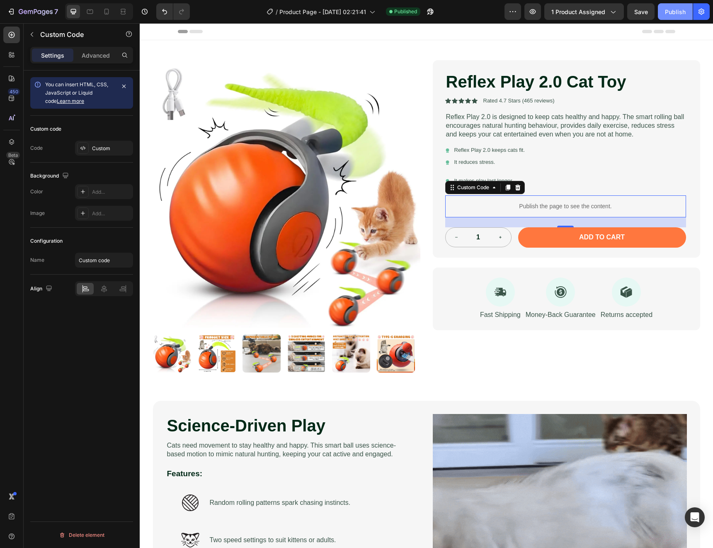
click at [661, 17] on button "Publish" at bounding box center [675, 11] width 35 height 17
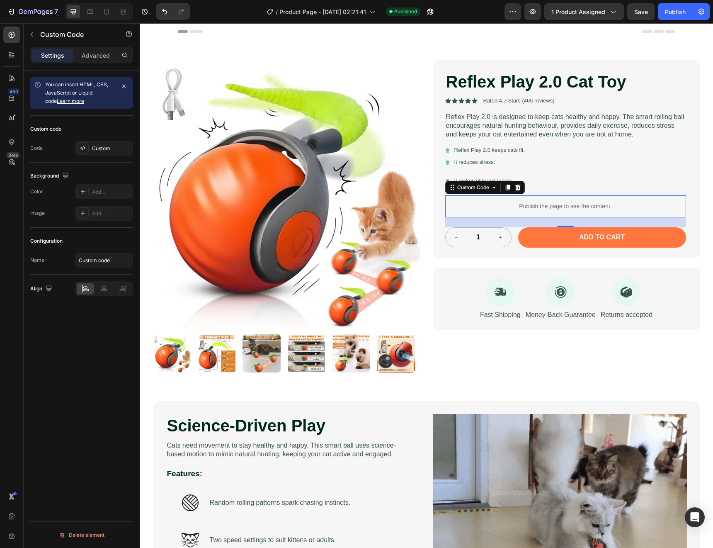
click at [473, 207] on p "Publish the page to see the content." at bounding box center [565, 206] width 241 height 9
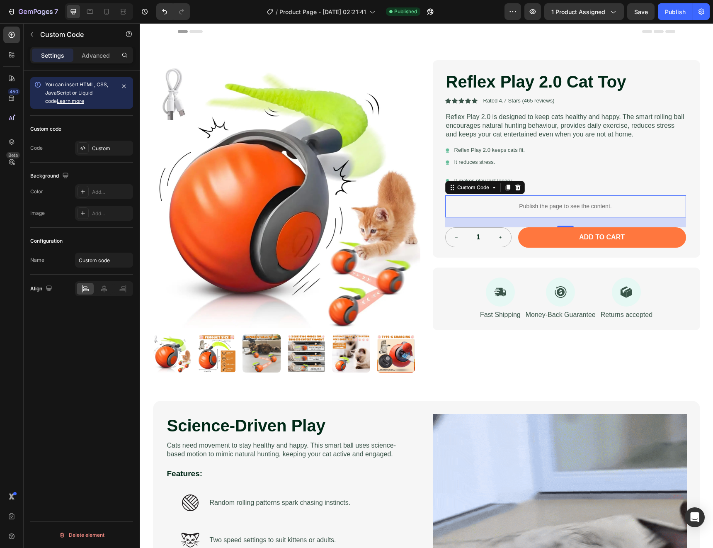
click at [473, 207] on p "Publish the page to see the content." at bounding box center [565, 206] width 241 height 9
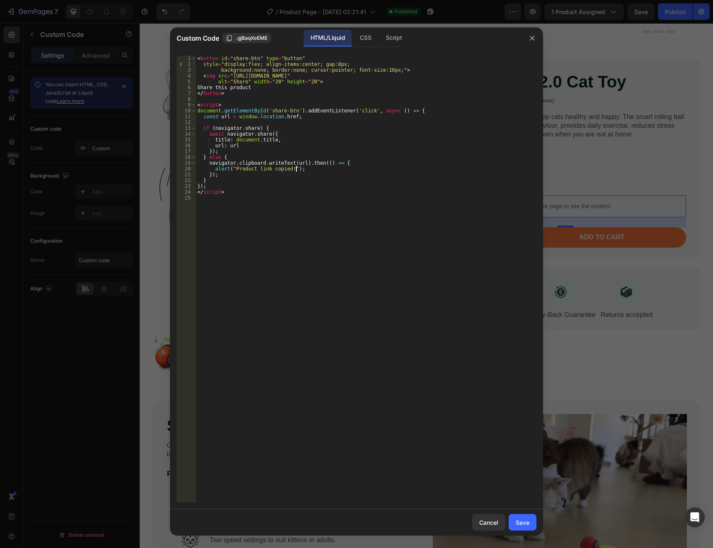
type textarea "</script>"
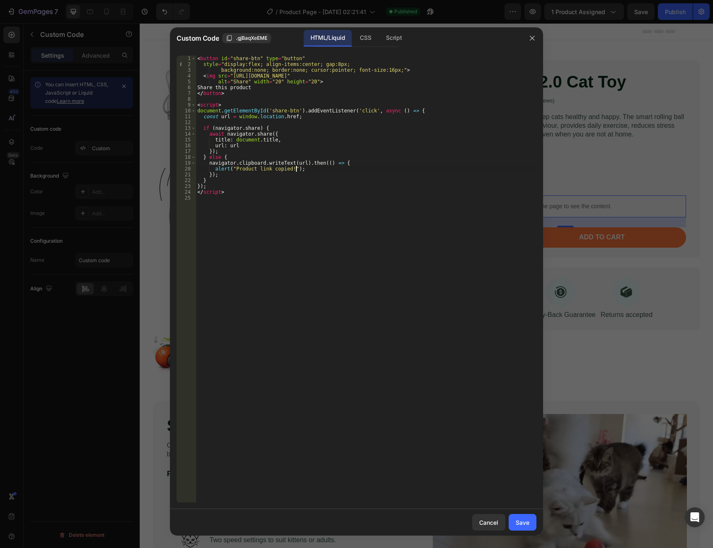
paste textarea
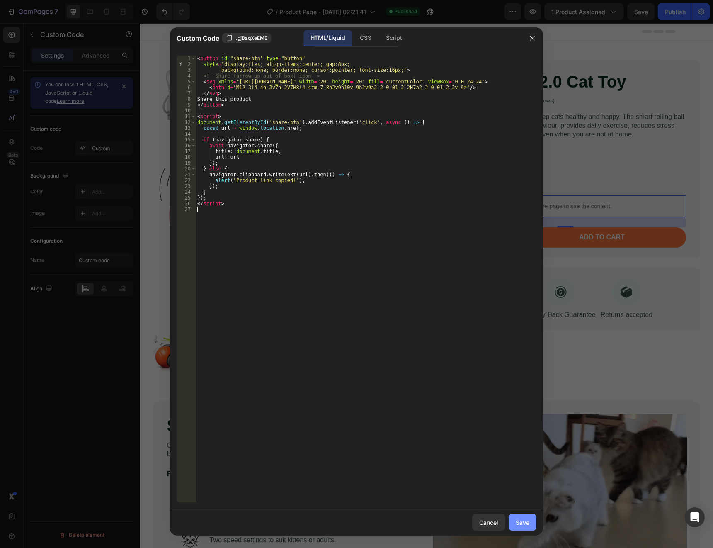
click at [521, 515] on button "Save" at bounding box center [523, 522] width 28 height 17
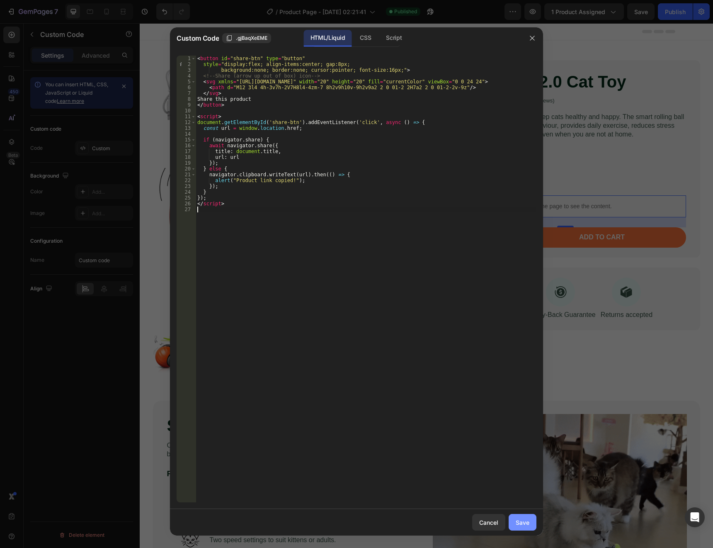
type textarea "</script>"
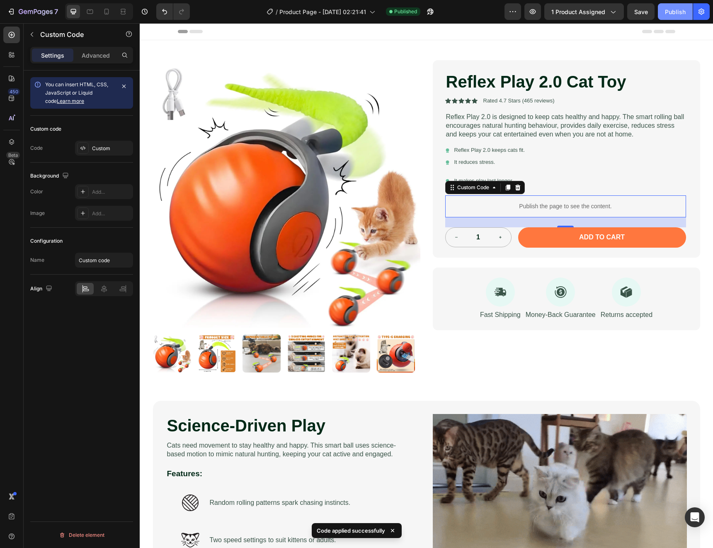
click at [681, 17] on button "Publish" at bounding box center [675, 11] width 35 height 17
